Goal: Task Accomplishment & Management: Manage account settings

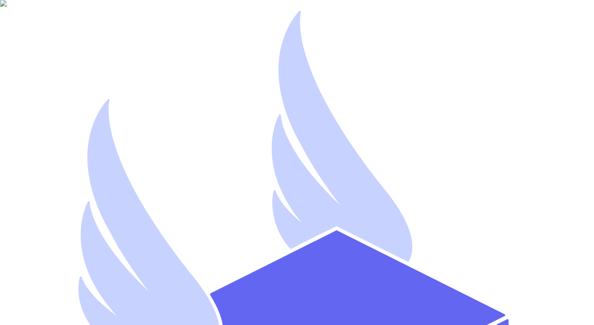
type input "[EMAIL_ADDRESS][DOMAIN_NAME]"
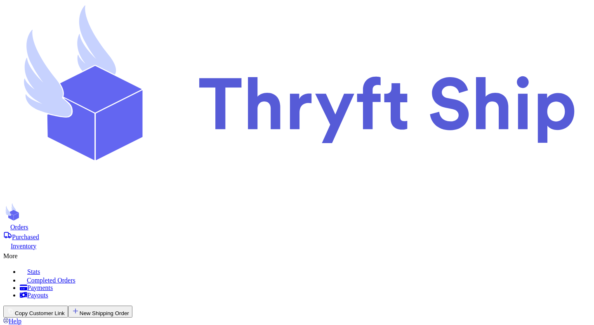
type input "football"
select select "paid"
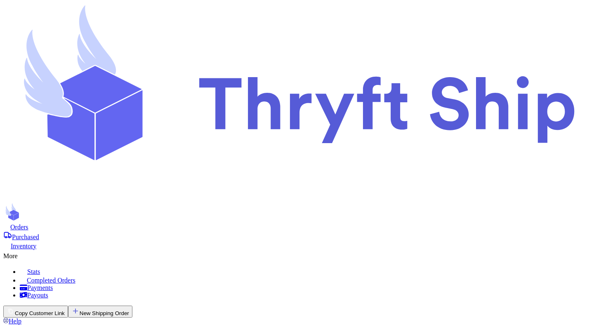
type input "[PERSON_NAME]"
select select "MERCHANDISE"
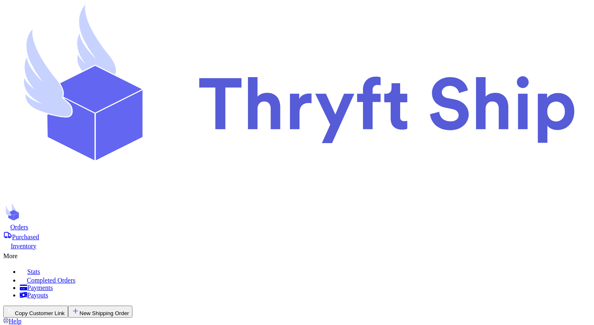
scroll to position [664, 0]
type input "Nike tank top"
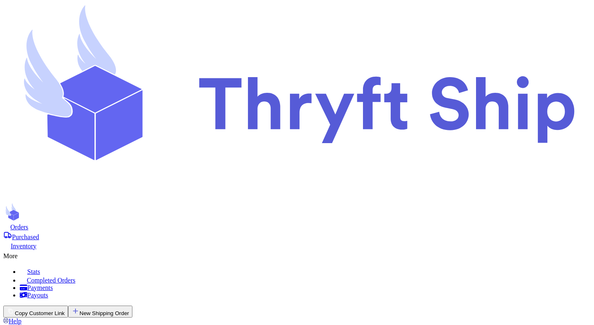
type input "6208.92.0035"
type input "1"
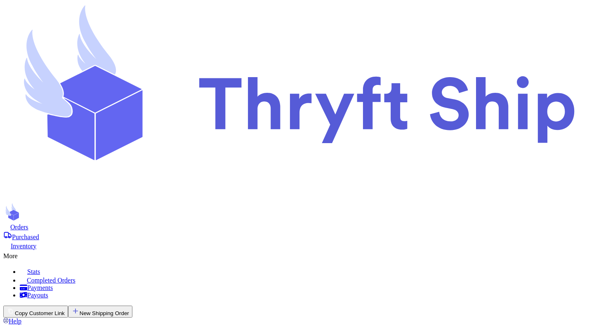
type input "20"
type input "5"
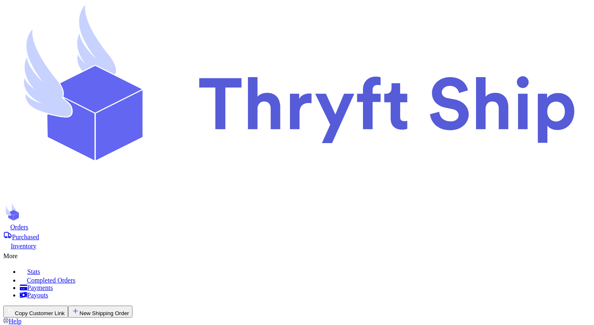
paste input "1"
type input "10"
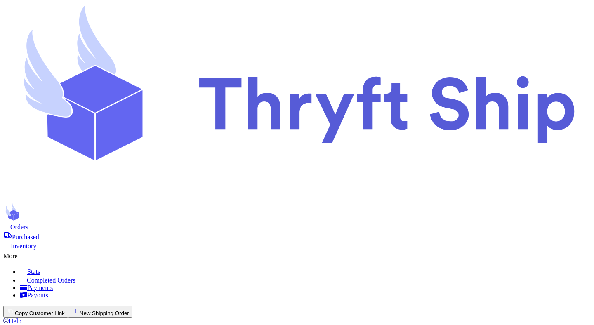
checkbox input "true"
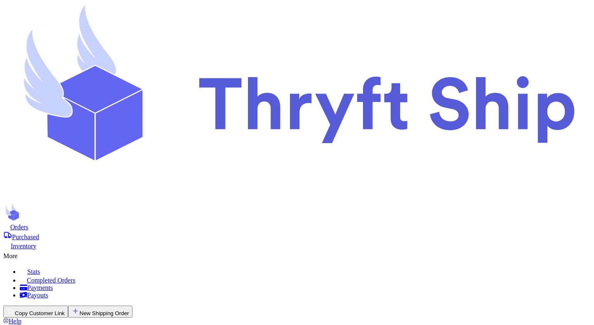
select select "unknown"
select select
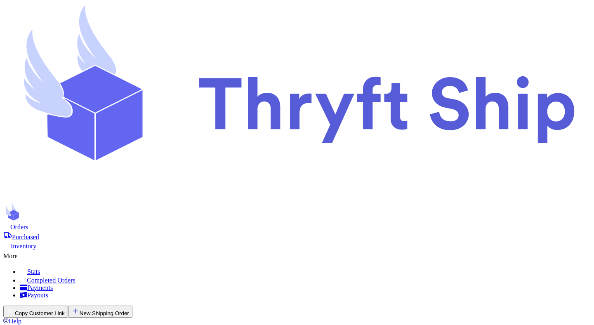
checkbox input "false"
select select "paid"
checkbox input "true"
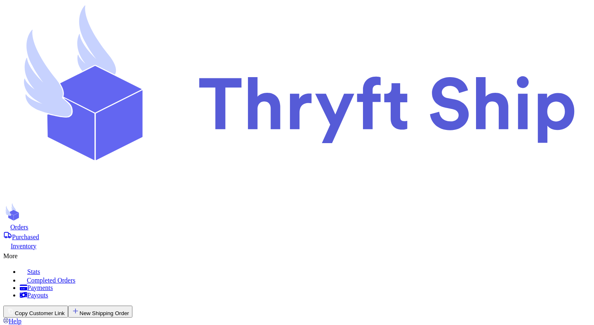
type input "[PERSON_NAME]"
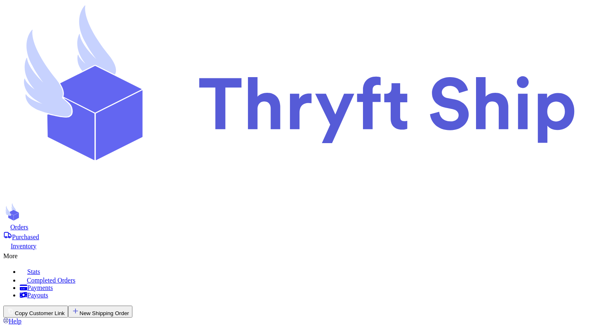
select select "LA"
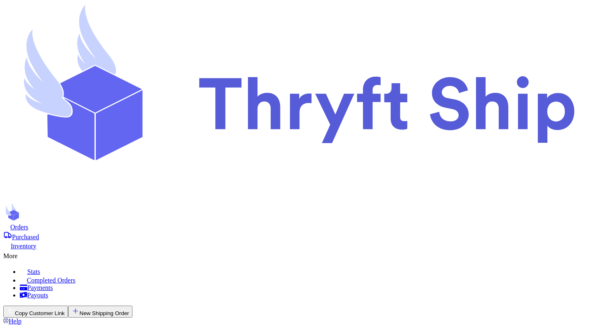
select select "OK"
click at [76, 22] on icon at bounding box center [296, 102] width 587 height 198
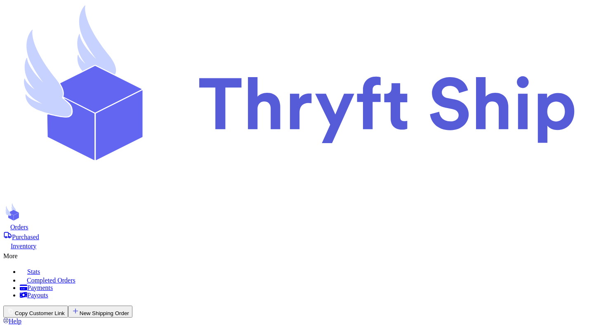
scroll to position [75, 0]
select select "paid"
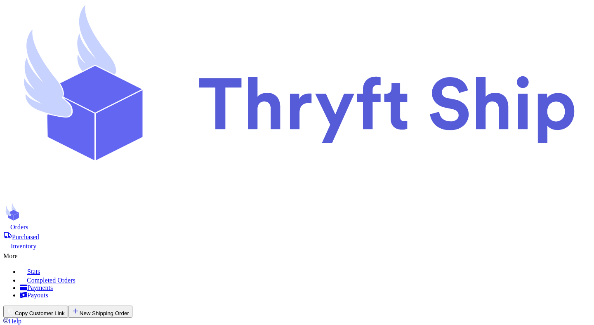
scroll to position [0, 0]
checkbox input "false"
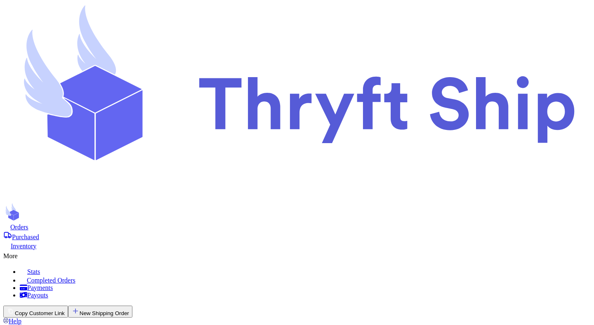
select select "paid"
checkbox input "true"
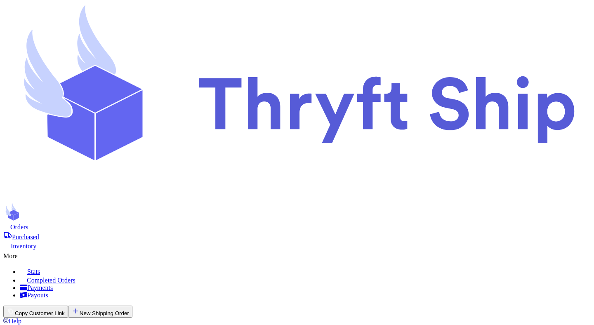
select select "MP"
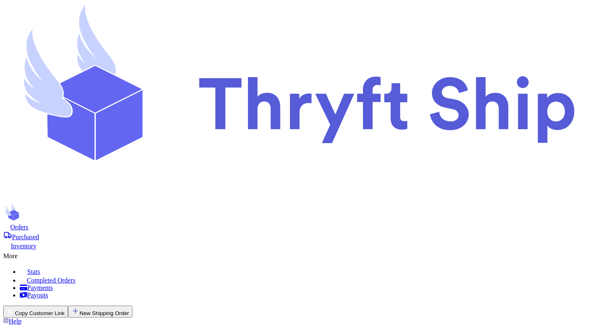
click at [72, 22] on icon at bounding box center [296, 102] width 587 height 198
select select "paid"
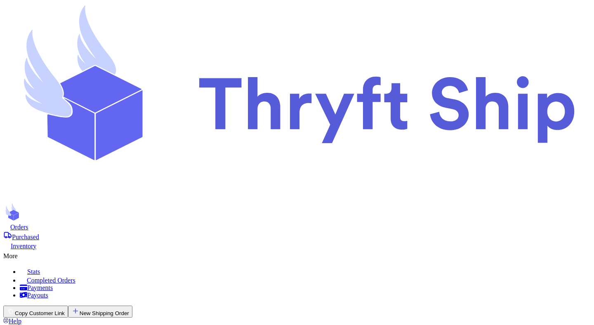
type input "Nike tank top"
